Goal: Use online tool/utility: Use online tool/utility

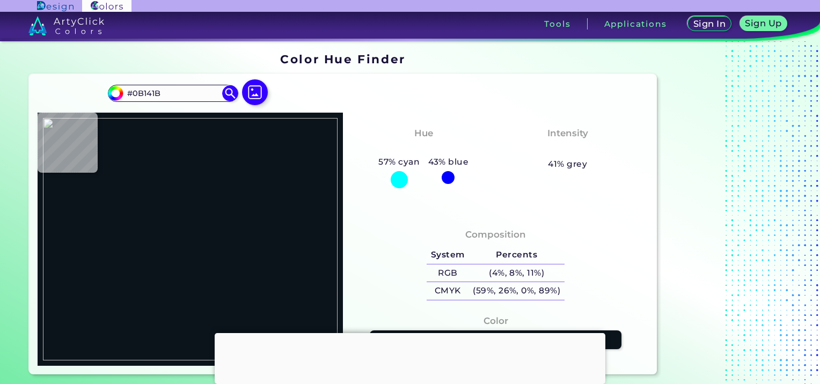
scroll to position [54, 0]
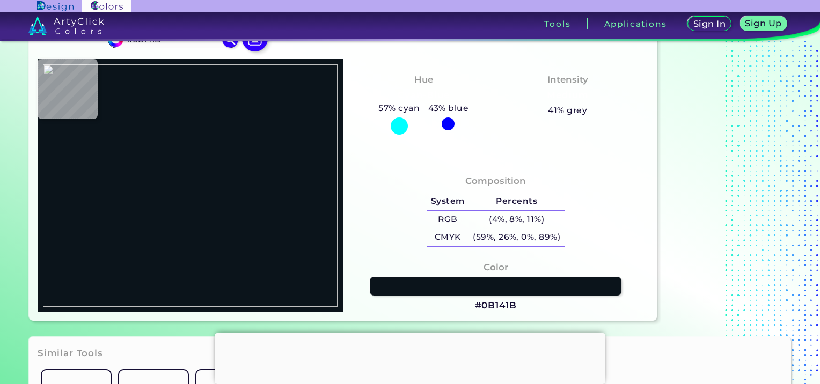
type input "#9b2d5b"
type input "#9B2D5B"
type input "#bc653c"
type input "#BC653C"
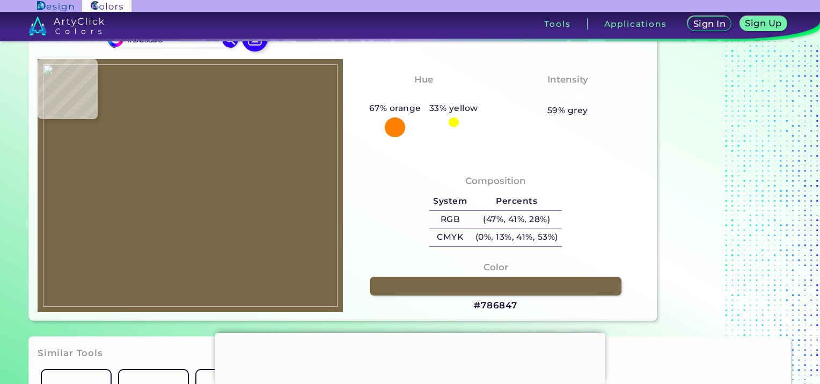
type input "#786847"
type input "#513a4c"
type input "#513A4C"
type input "#7c234f"
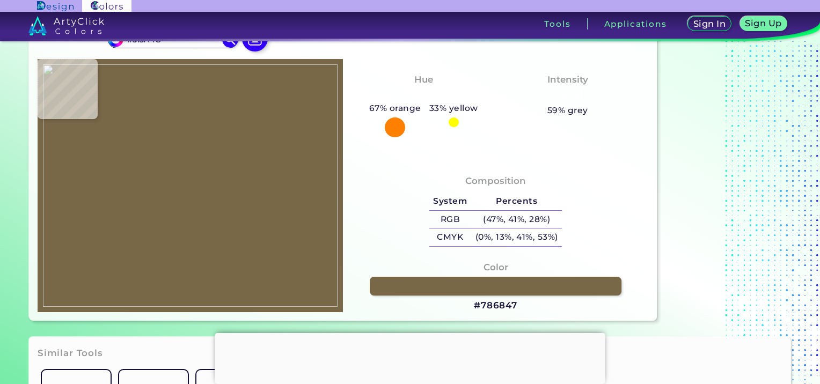
type input "#7C234F"
type input "#8d2453"
type input "#8D2453"
type input "#912656"
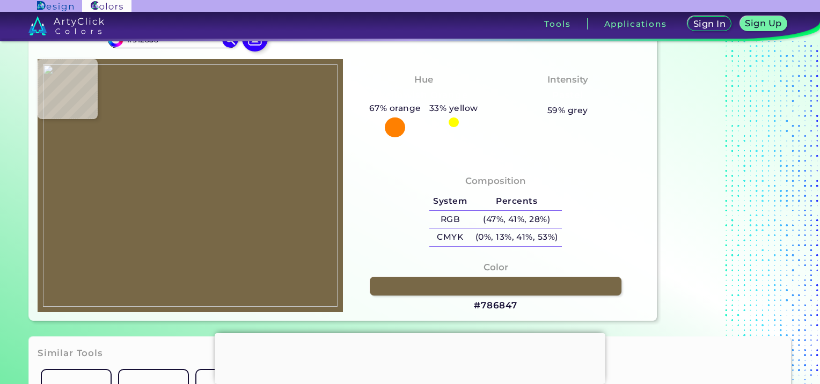
type input "#932357"
type input "#932255"
type input "#942253"
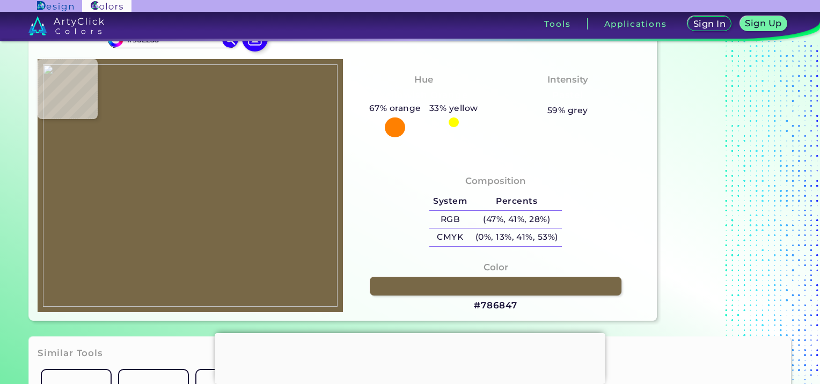
type input "#942253"
type input "#942255"
type input "#921e57"
type input "#921E57"
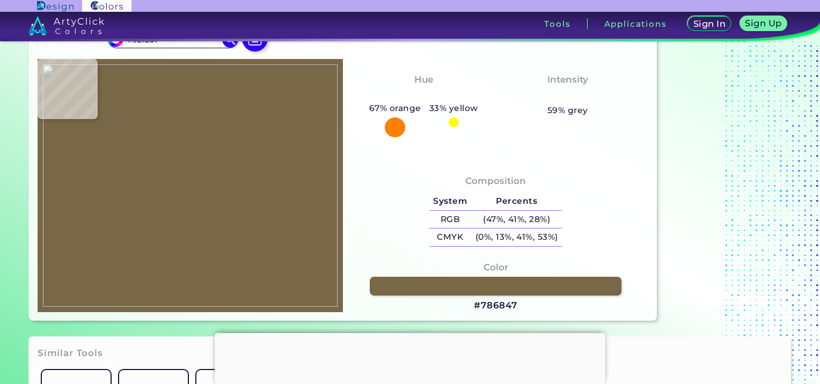
type input "#921f57"
type input "#921F57"
type input "#932557"
type input "#932957"
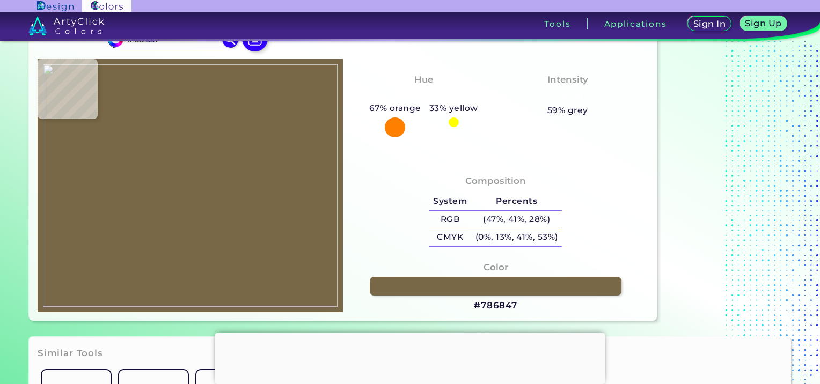
type input "#932957"
type input "#932658"
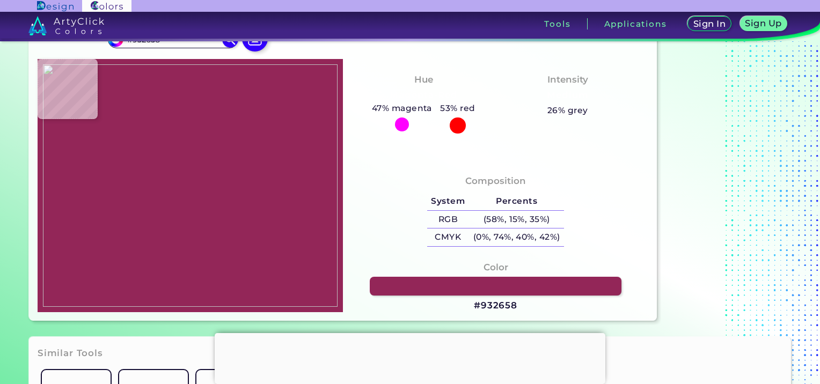
type input "#962557"
type input "#942854"
type input "#912554"
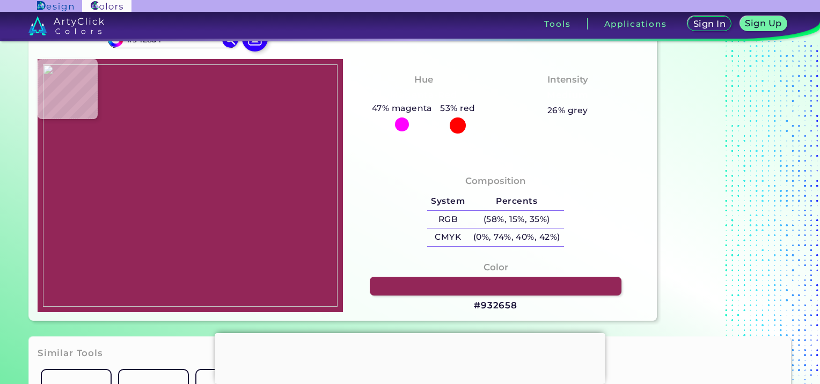
type input "#912554"
type input "#912454"
type input "#922455"
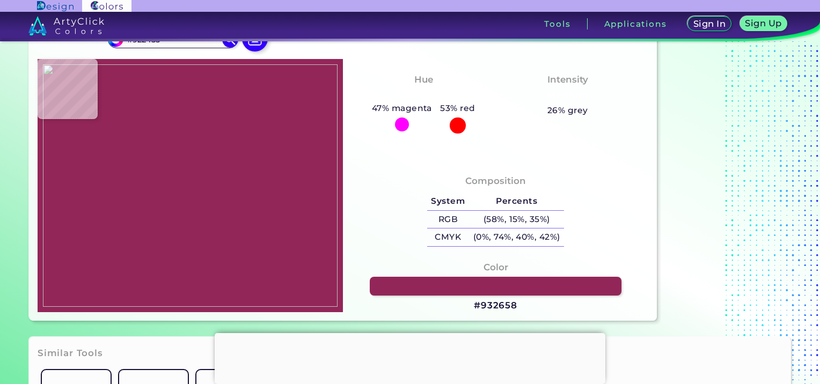
type input "#932456"
type input "#922456"
type input "#922755"
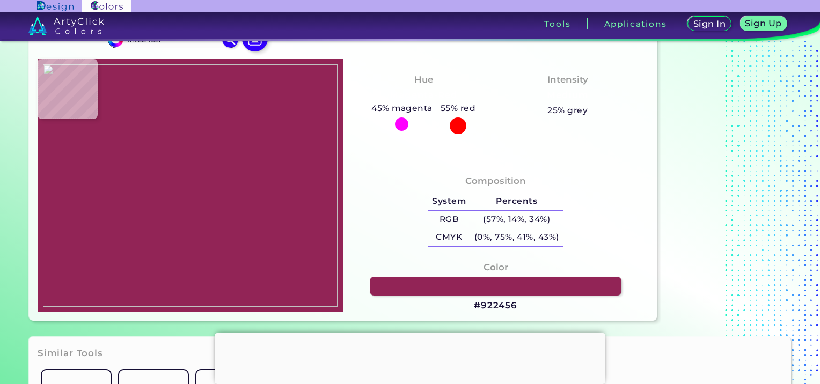
type input "#922755"
type input "#922754"
type input "#922654"
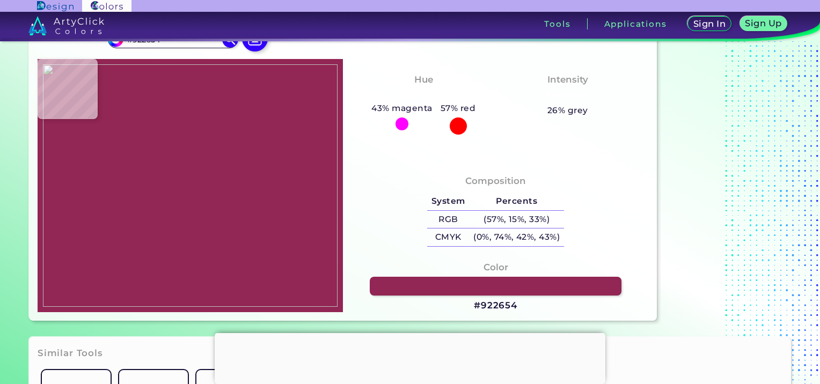
type input "#922555"
type input "#932556"
type input "#932458"
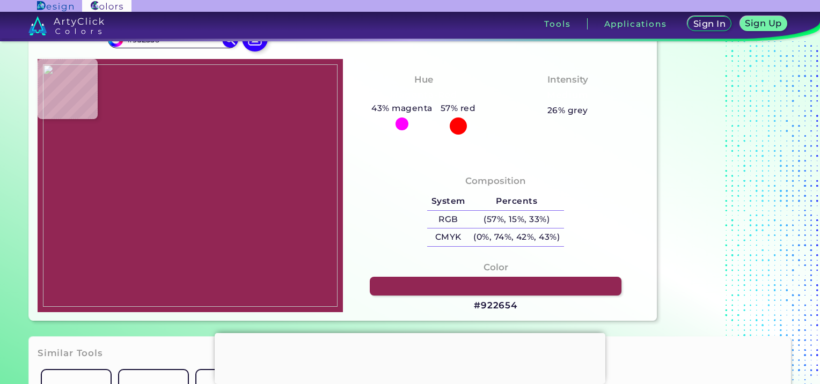
type input "#932458"
type input "#942557"
type input "#942558"
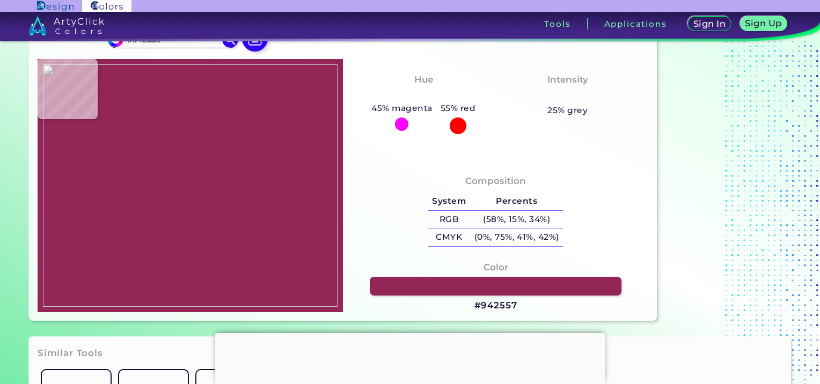
type input "#942559"
type input "#922555"
type input "#922654"
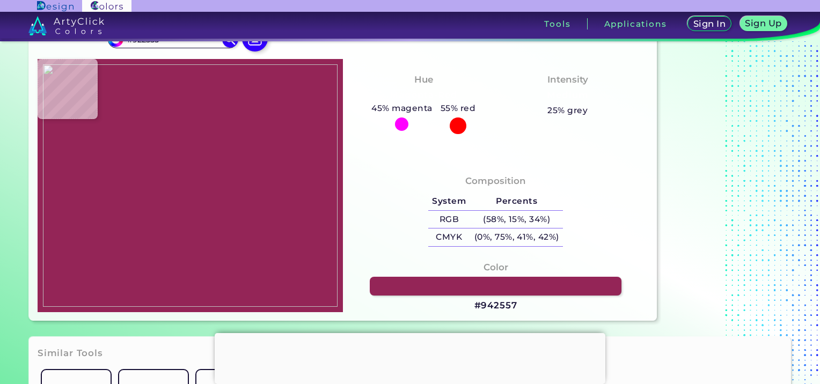
type input "#922654"
type input "#922754"
type input "#922855"
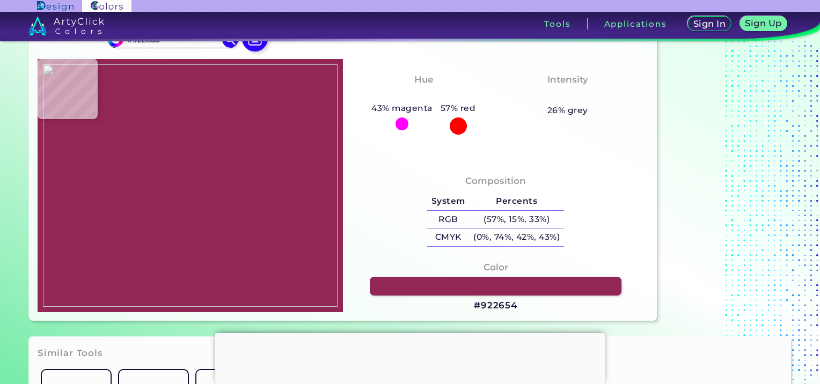
type input "#922455"
type input "#932456"
type input "#932255"
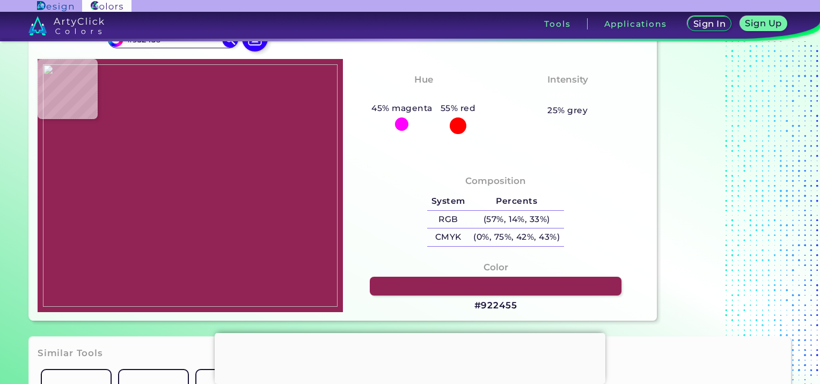
type input "#932255"
type input "#942054"
type input "#942353"
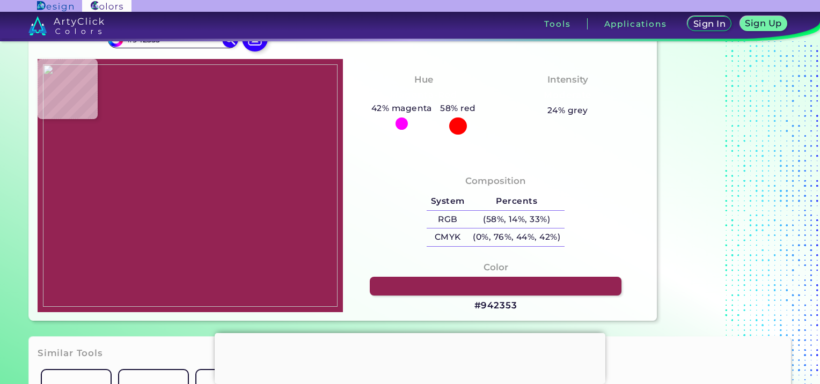
type input "#942153"
type input "#952759"
type input "#932256"
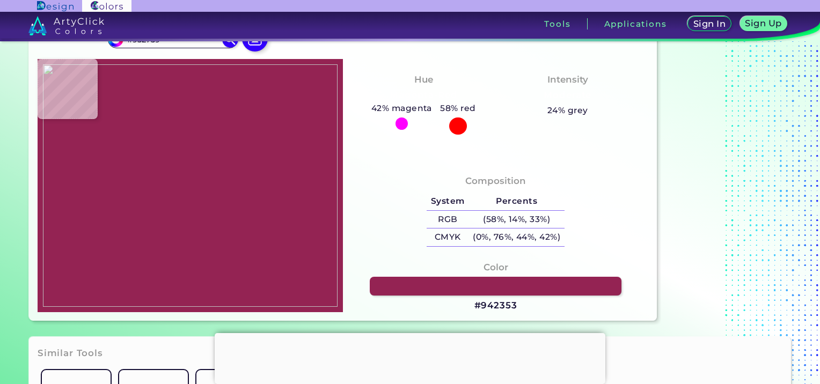
type input "#932256"
type input "#942957"
type input "#942a58"
type input "#942A58"
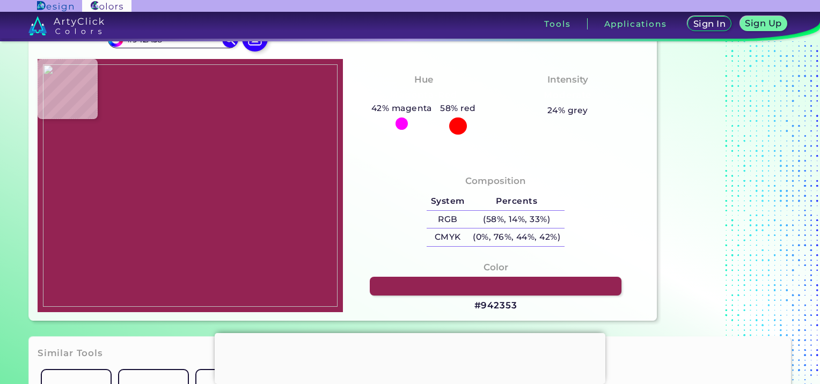
type input "#932757"
type input "#932657"
type input "#932456"
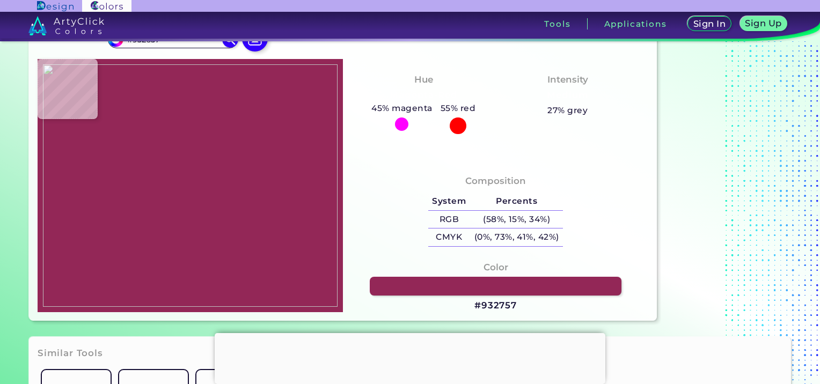
type input "#932456"
type input "#932356"
type input "#932457"
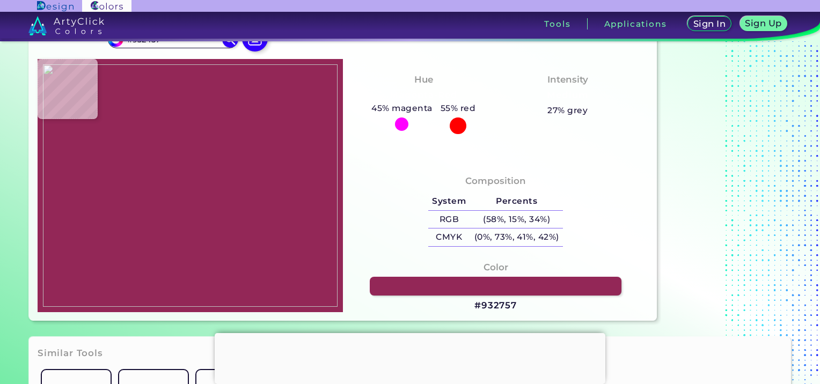
type input "#932458"
type input "#922258"
type input "#912157"
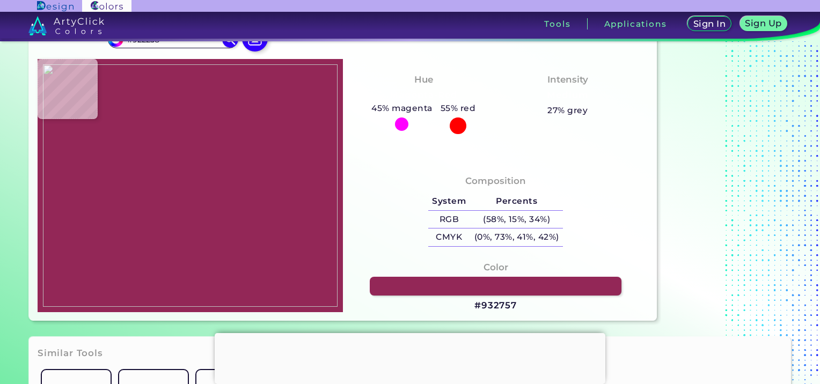
type input "#912157"
type input "#932258"
type input "#932358"
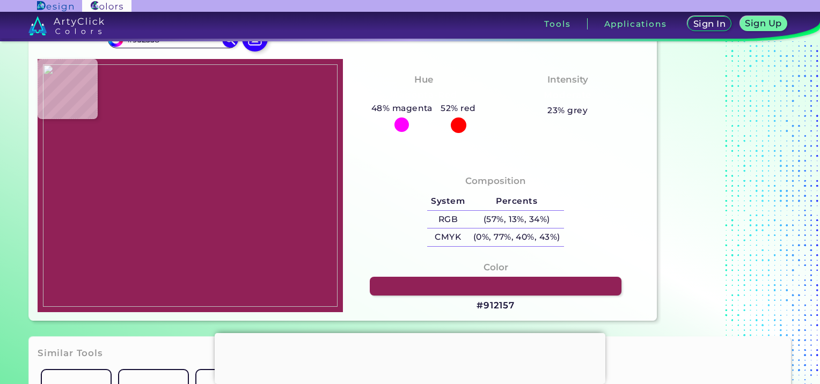
type input "#942458"
type input "#932457"
type input "#932657"
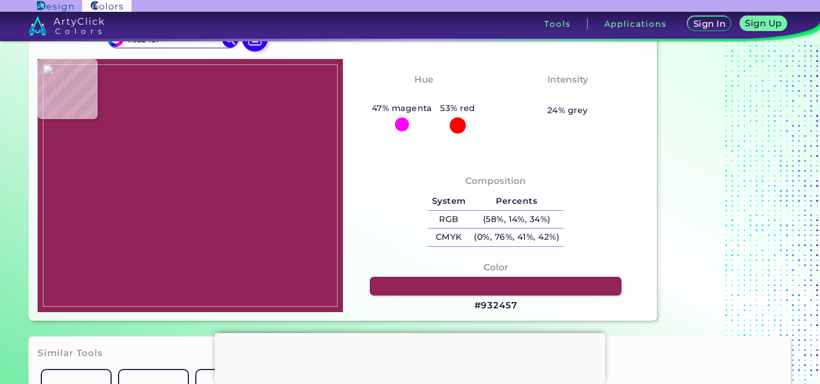
type input "#932657"
type input "#922656"
type input "#912656"
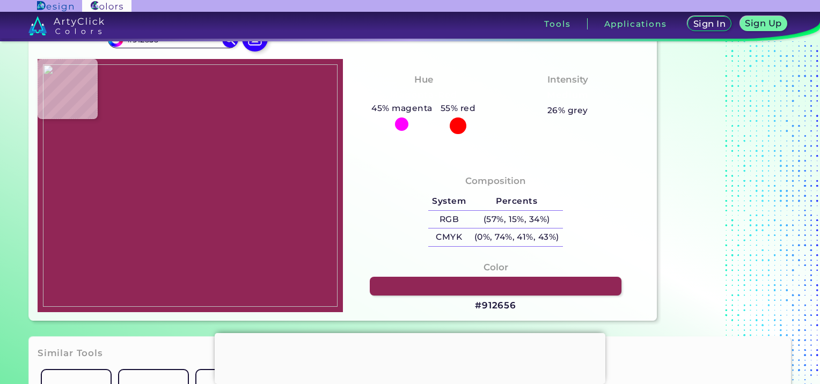
type input "#902556"
type input "#902355"
type input "#902356"
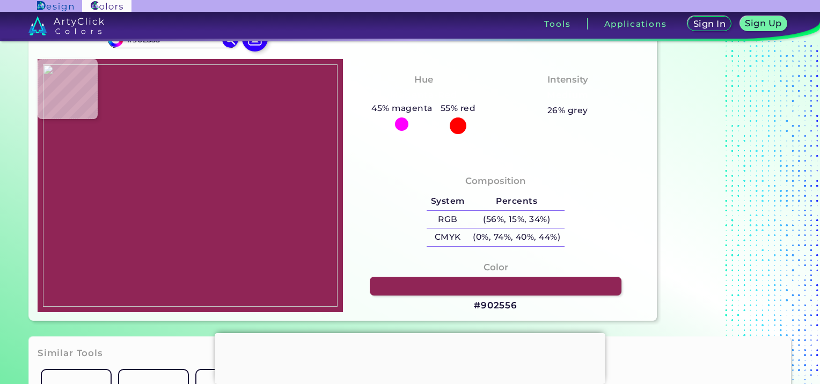
type input "#902356"
type input "#902457"
type input "#90265a"
type input "#90265A"
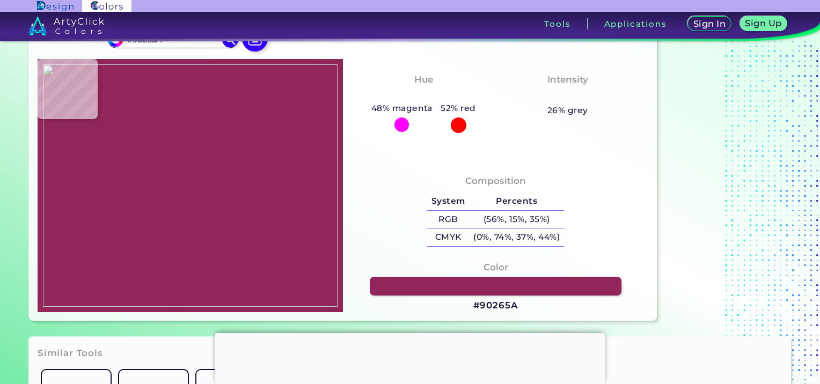
type input "#902659"
type input "#8f2657"
type input "#8F2657"
type input "#8f2557"
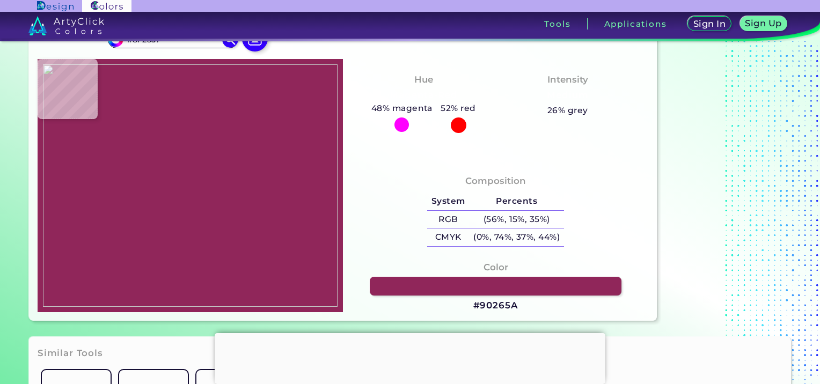
type input "#8F2557"
type input "#8b2453"
type input "#8B2453"
type input "#892553"
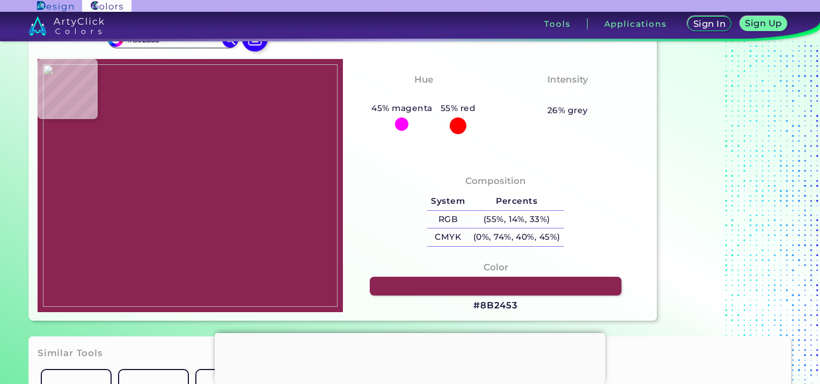
type input "#892755"
type input "#872153"
type input "#872253"
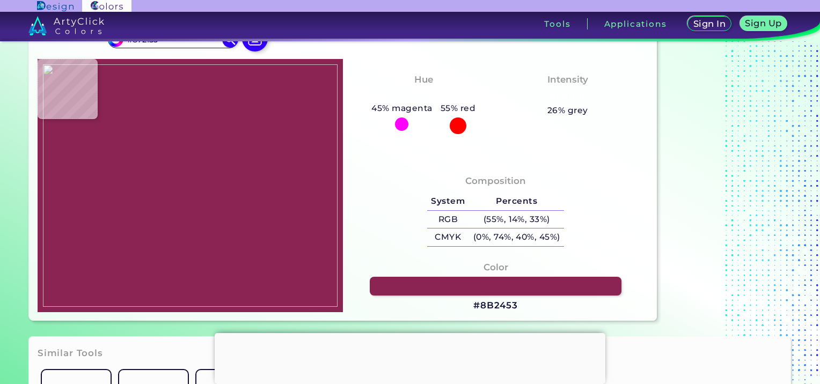
type input "#872253"
type input "#872252"
type input "#862252"
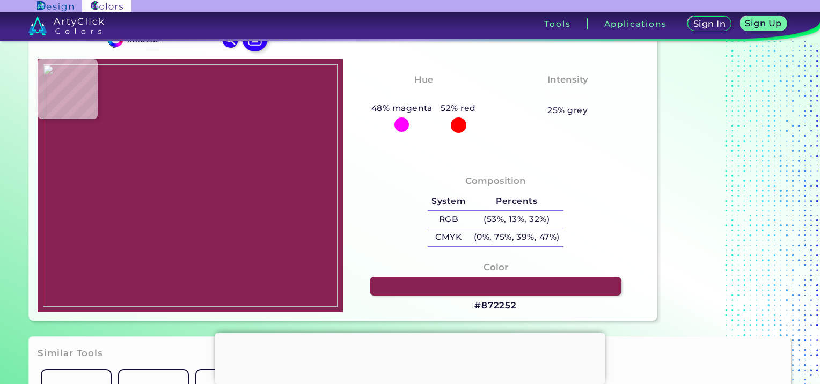
type input "#822352"
type input "#7d2551"
type input "#7D2551"
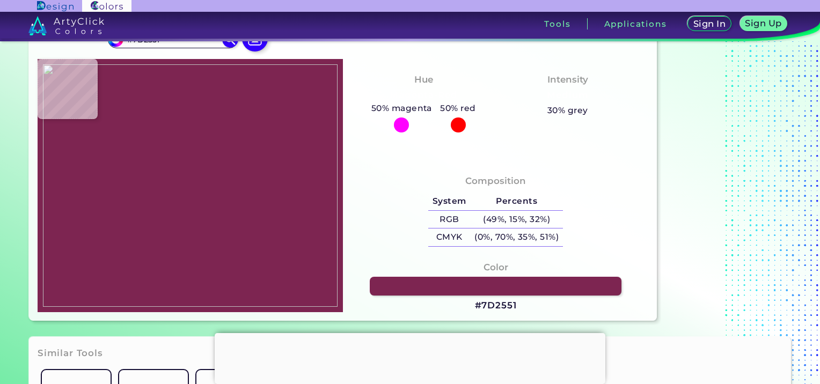
type input "#792952"
type input "#772a51"
type input "#772A51"
type input "#732c4e"
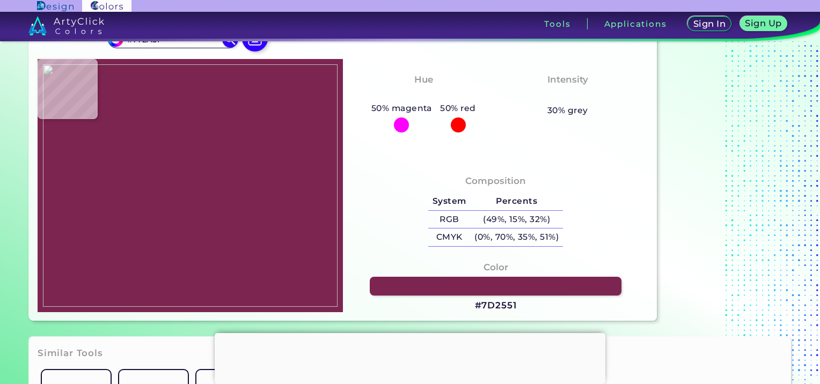
type input "#732C4E"
type input "#732d4e"
type input "#732D4E"
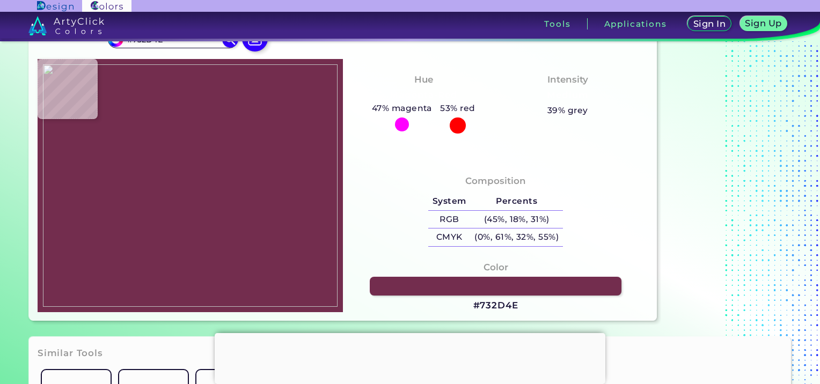
type input "#702c4a"
type input "#702C4A"
type input "#6f2c48"
type input "#6F2C48"
type input "#6b2b47"
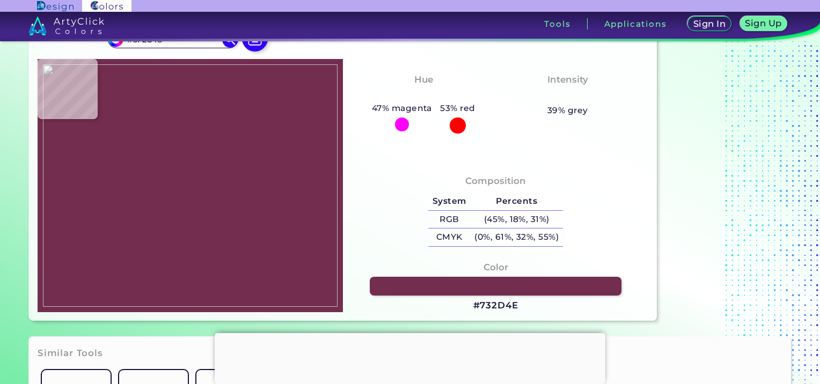
type input "#6B2B47"
type input "#6a2b46"
type input "#6A2B46"
type input "#662b46"
type input "#662B46"
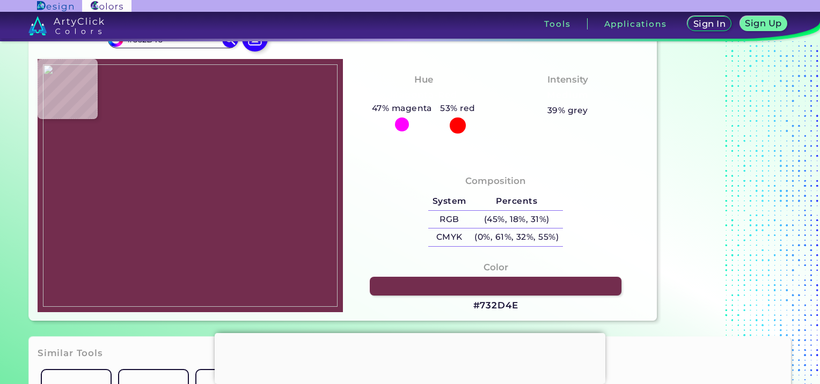
type input "#612b45"
type input "#612B45"
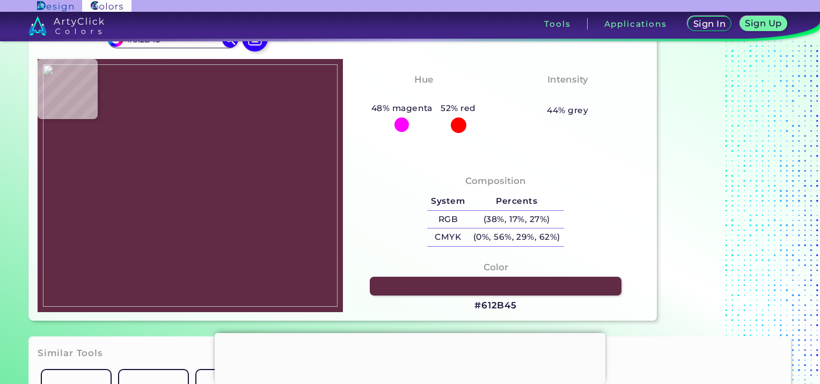
type input "#5f2c45"
type input "#5F2C45"
type input "#5e2e45"
type input "#5E2E45"
type input "#5b3146"
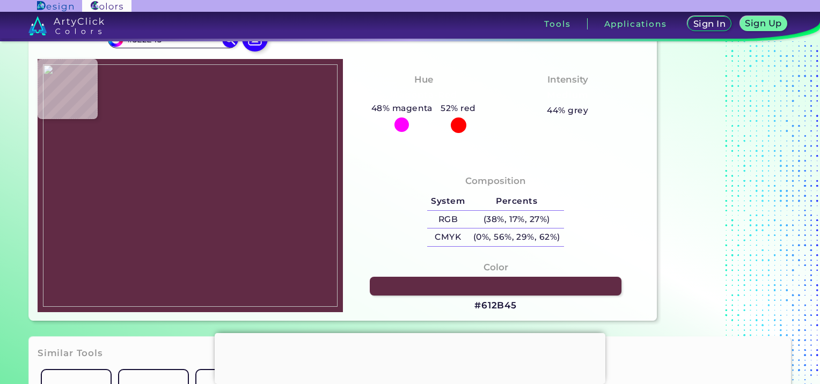
type input "#5B3146"
type input "#5a3145"
type input "#5A3145"
type input "#563345"
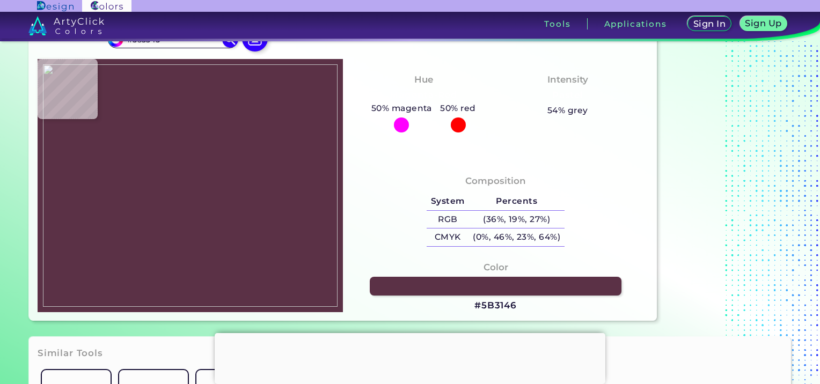
type input "#563445"
type input "#543445"
type input "#50374a"
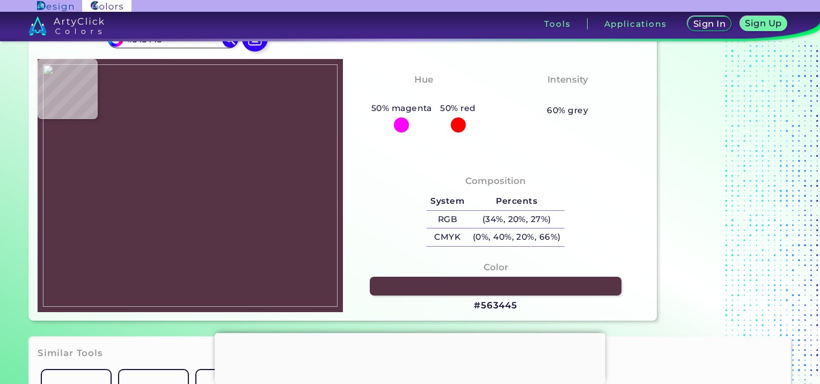
type input "#50374A"
type input "#50374e"
type input "#50374E"
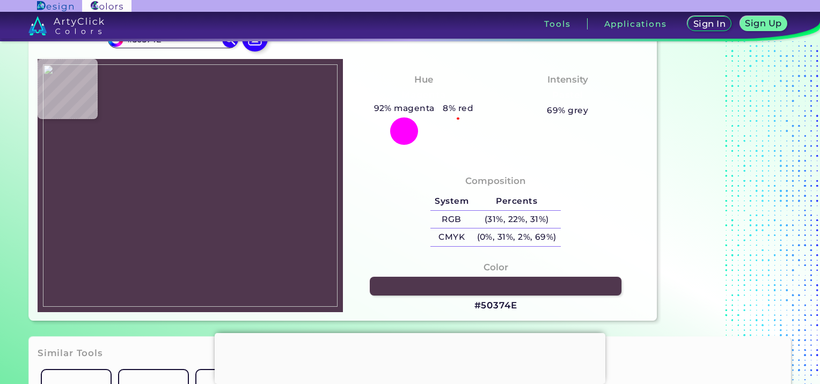
type input "#4f374c"
type input "#4F374C"
type input "#4f374b"
type input "#4F374B"
type input "#503a4c"
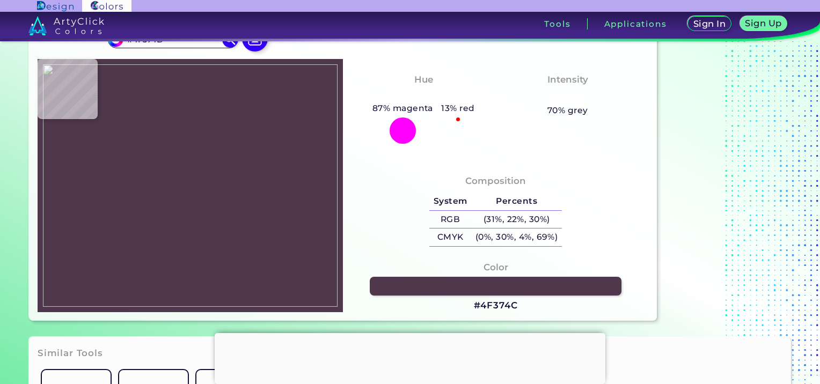
type input "#503A4C"
